Goal: Entertainment & Leisure: Consume media (video, audio)

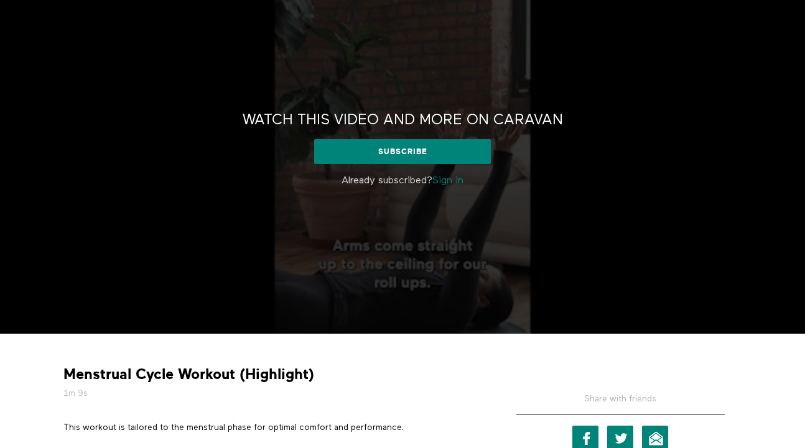
scroll to position [86, 0]
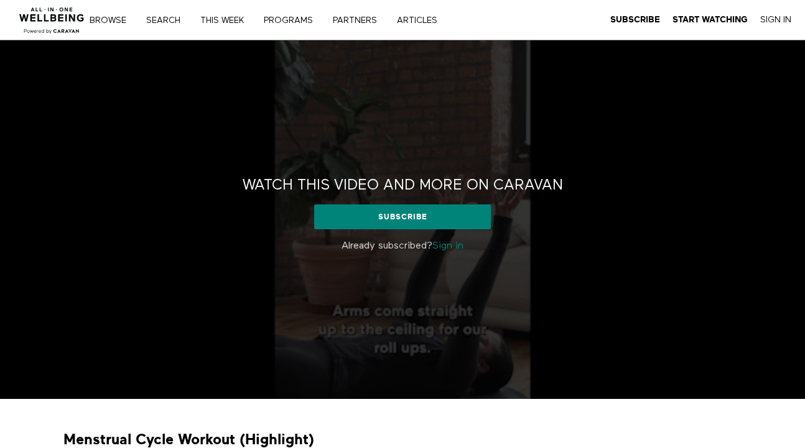
scroll to position [75, 0]
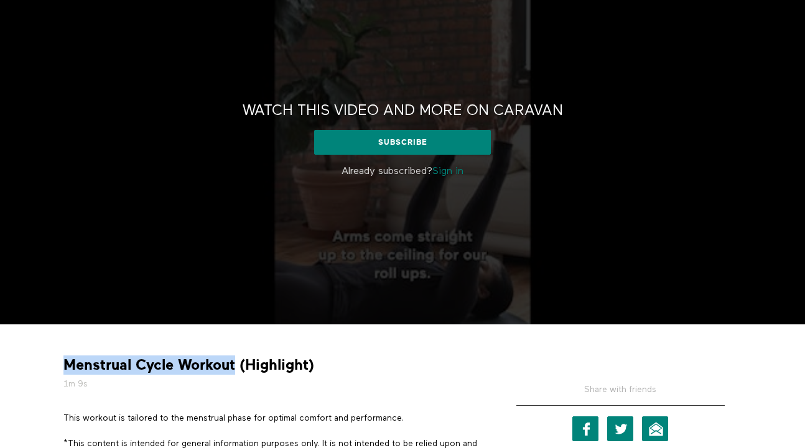
drag, startPoint x: 238, startPoint y: 366, endPoint x: 1, endPoint y: 353, distance: 237.3
click at [1, 354] on section "Menstrual Cycle Workout (Highlight) 1m 9s This workout is tailored to the menst…" at bounding box center [402, 450] width 805 height 251
copy strong "Menstrual Cycle Workout"
